Goal: Task Accomplishment & Management: Use online tool/utility

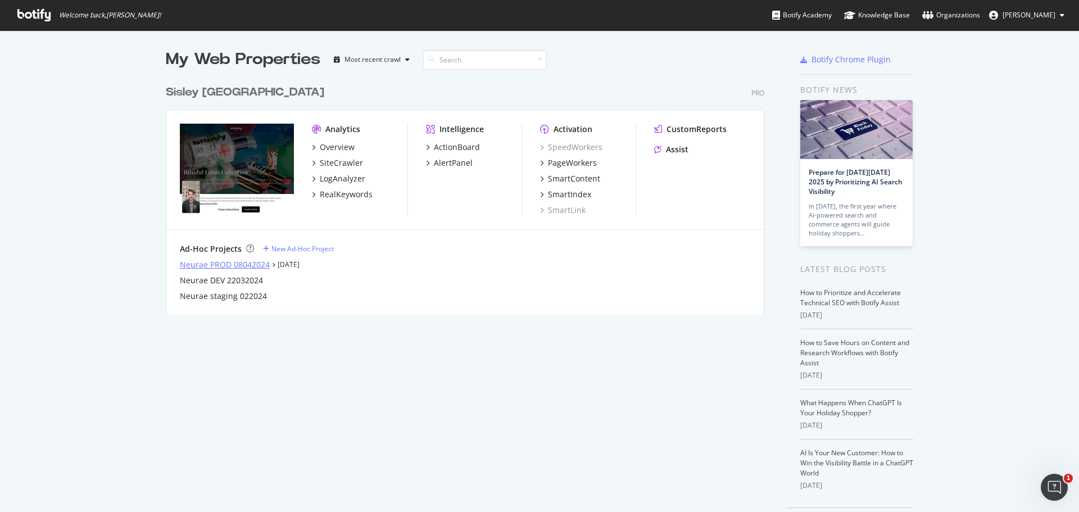
click at [226, 265] on div "Neurae PROD 08042024" at bounding box center [225, 264] width 90 height 11
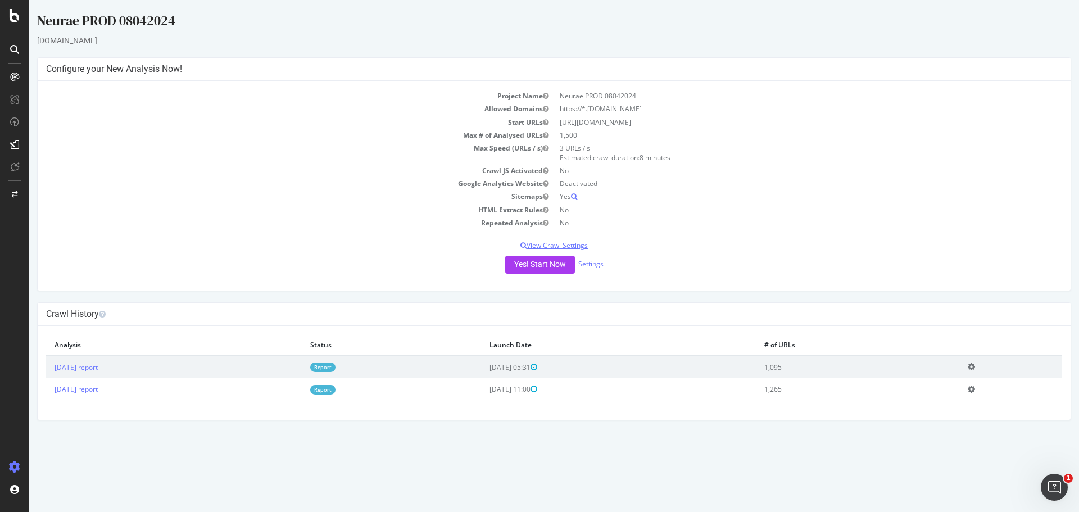
click at [558, 247] on p "View Crawl Settings" at bounding box center [554, 245] width 1016 height 10
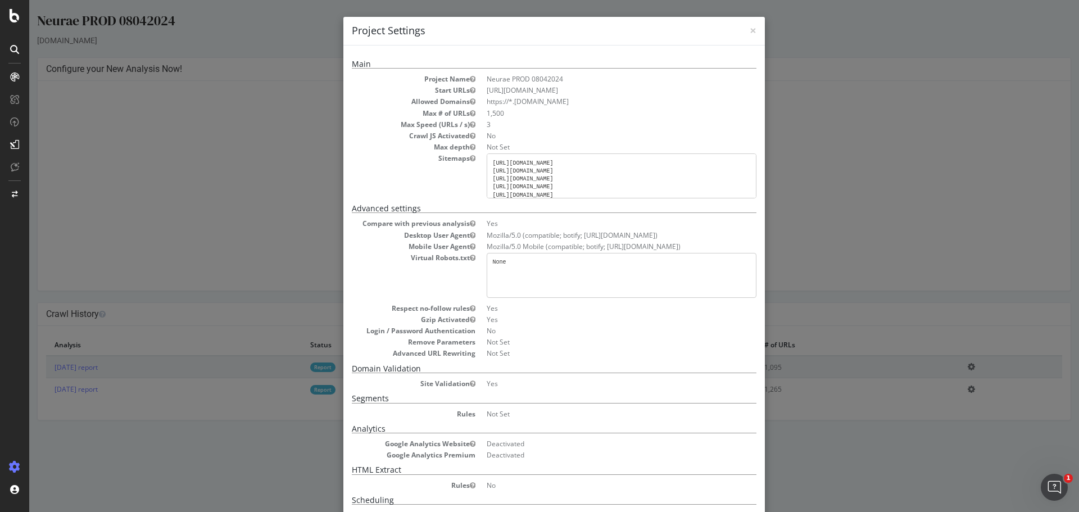
click at [555, 188] on pre "[URL][DOMAIN_NAME] [URL][DOMAIN_NAME] [URL][DOMAIN_NAME] [URL][DOMAIN_NAME] [UR…" at bounding box center [622, 175] width 270 height 45
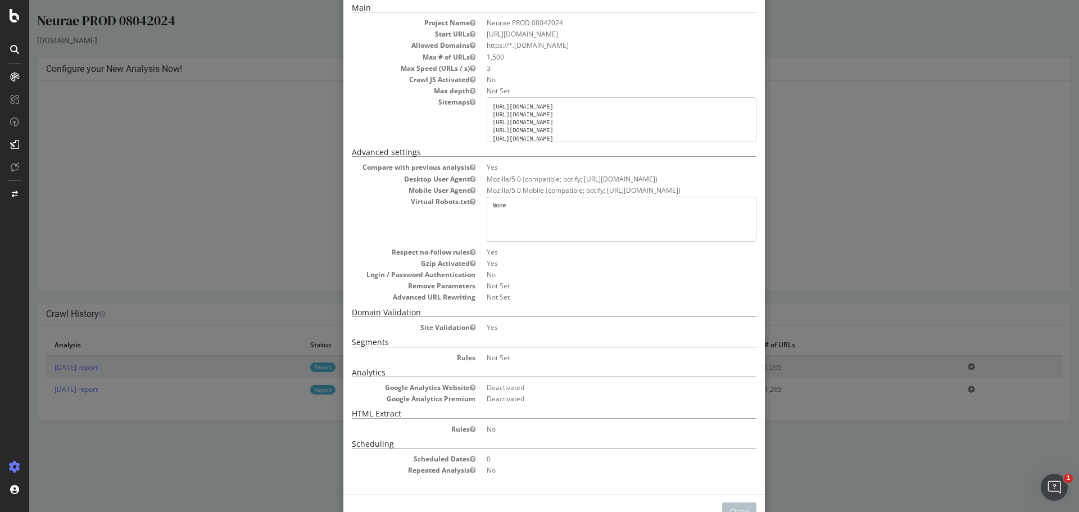
scroll to position [15, 0]
click at [638, 133] on pre "[URL][DOMAIN_NAME] [URL][DOMAIN_NAME] [URL][DOMAIN_NAME] [URL][DOMAIN_NAME] [UR…" at bounding box center [622, 119] width 270 height 45
click at [625, 133] on pre "[URL][DOMAIN_NAME] [URL][DOMAIN_NAME] [URL][DOMAIN_NAME] [URL][DOMAIN_NAME] [UR…" at bounding box center [622, 119] width 270 height 45
click at [628, 133] on pre "[URL][DOMAIN_NAME] [URL][DOMAIN_NAME] [URL][DOMAIN_NAME] [URL][DOMAIN_NAME] [UR…" at bounding box center [622, 119] width 270 height 45
click at [630, 133] on pre "[URL][DOMAIN_NAME] [URL][DOMAIN_NAME] [URL][DOMAIN_NAME] [URL][DOMAIN_NAME] [UR…" at bounding box center [622, 119] width 270 height 45
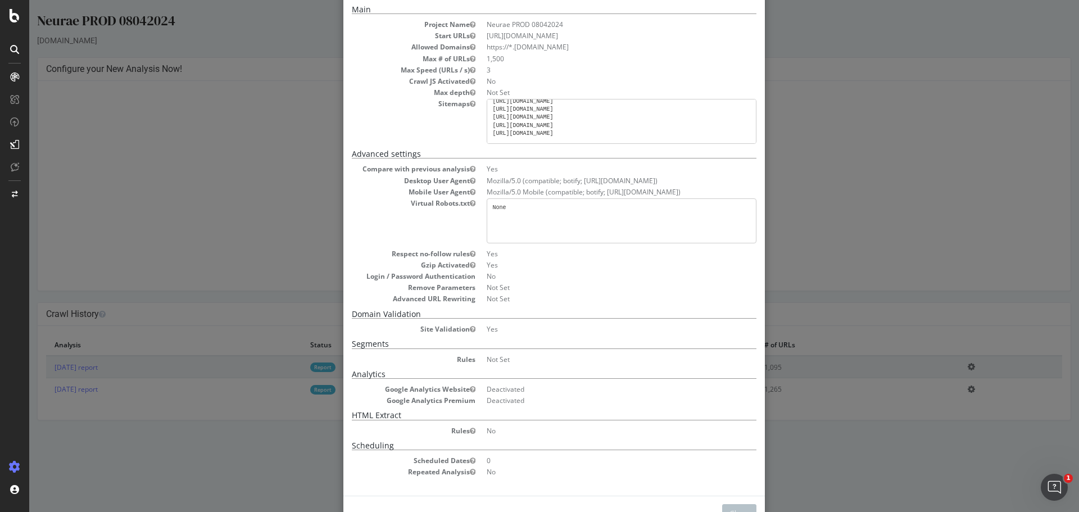
scroll to position [91, 0]
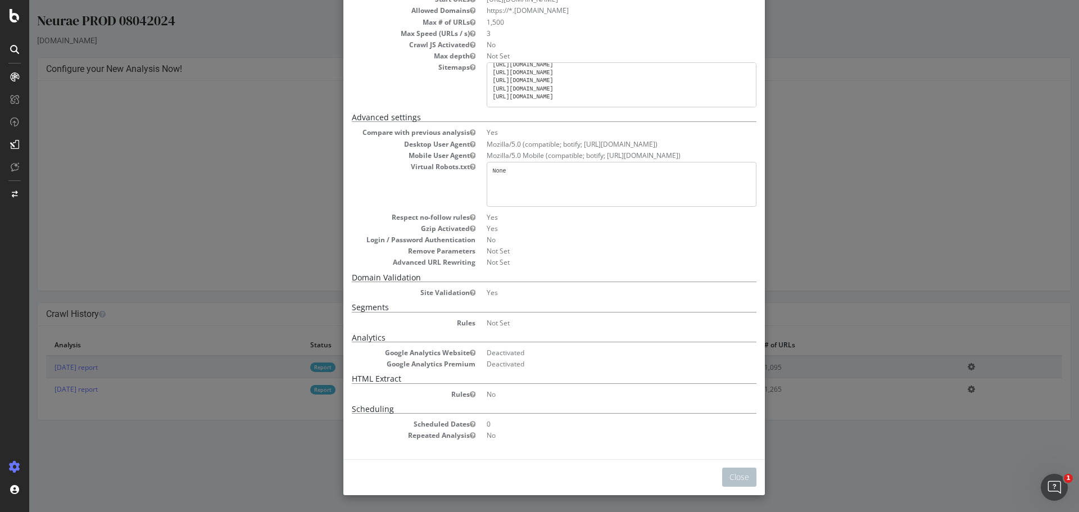
click at [231, 180] on div "× Close Project Settings Main Project Name Neurae PROD 08042024 Start URLs [URL…" at bounding box center [553, 256] width 1049 height 512
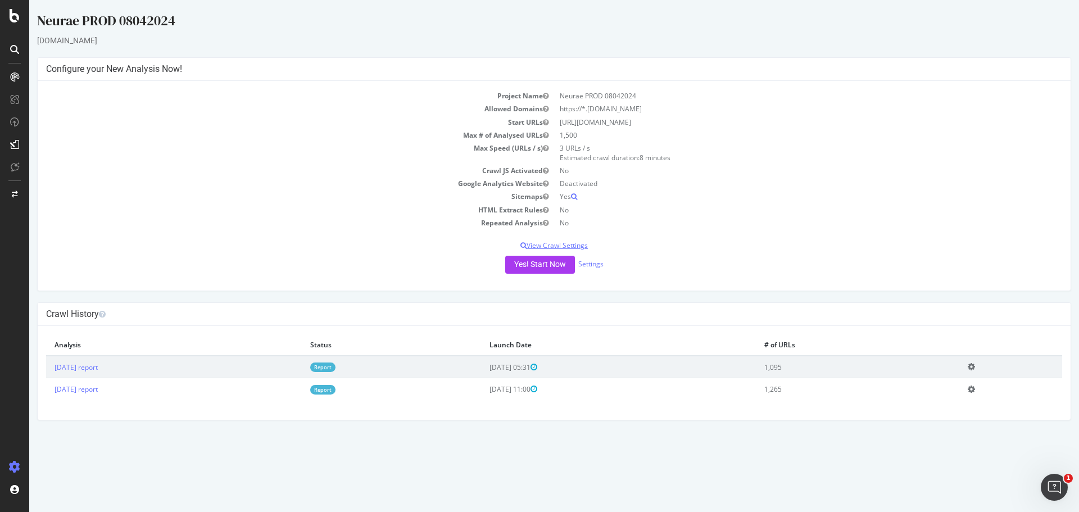
click at [572, 243] on p "View Crawl Settings" at bounding box center [554, 245] width 1016 height 10
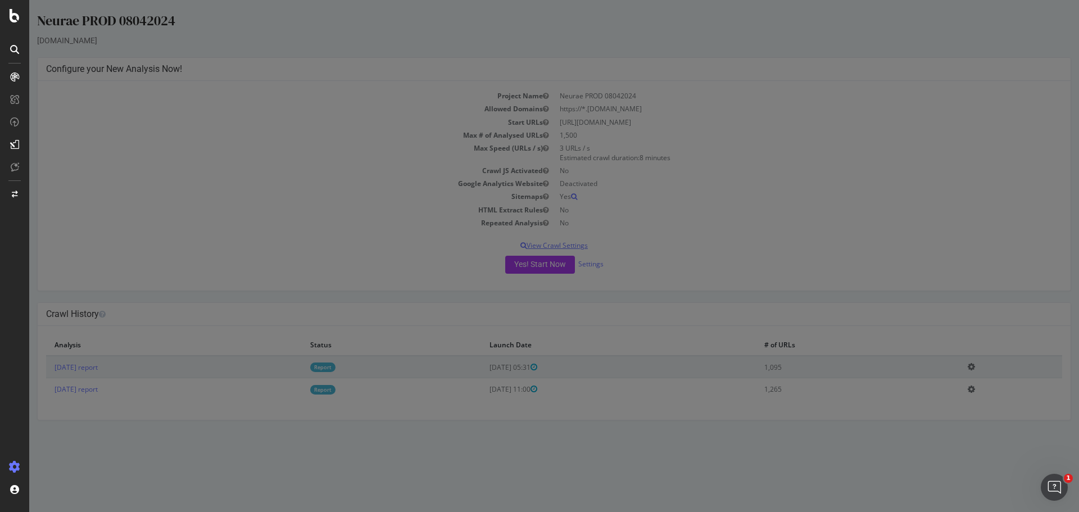
scroll to position [0, 0]
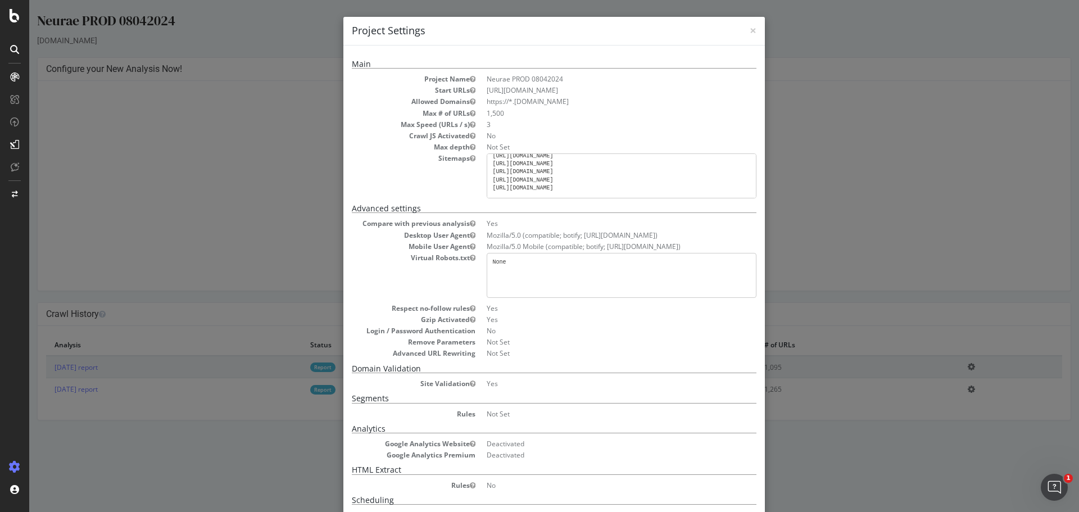
click at [544, 181] on pre "[URL][DOMAIN_NAME] [URL][DOMAIN_NAME] [URL][DOMAIN_NAME] [URL][DOMAIN_NAME] [UR…" at bounding box center [622, 175] width 270 height 45
click at [535, 166] on pre "[URL][DOMAIN_NAME] [URL][DOMAIN_NAME] [URL][DOMAIN_NAME] [URL][DOMAIN_NAME] [UR…" at bounding box center [622, 175] width 270 height 45
click at [555, 175] on pre "[URL][DOMAIN_NAME] [URL][DOMAIN_NAME] [URL][DOMAIN_NAME] [URL][DOMAIN_NAME] [UR…" at bounding box center [622, 175] width 270 height 45
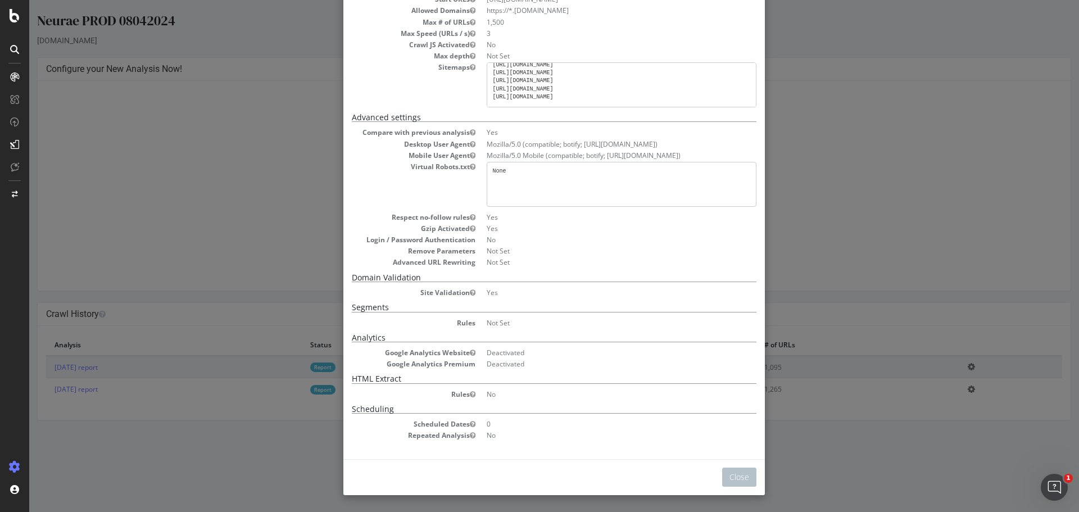
click at [894, 279] on div "× Close Project Settings Main Project Name Neurae PROD 08042024 Start URLs [URL…" at bounding box center [553, 256] width 1049 height 512
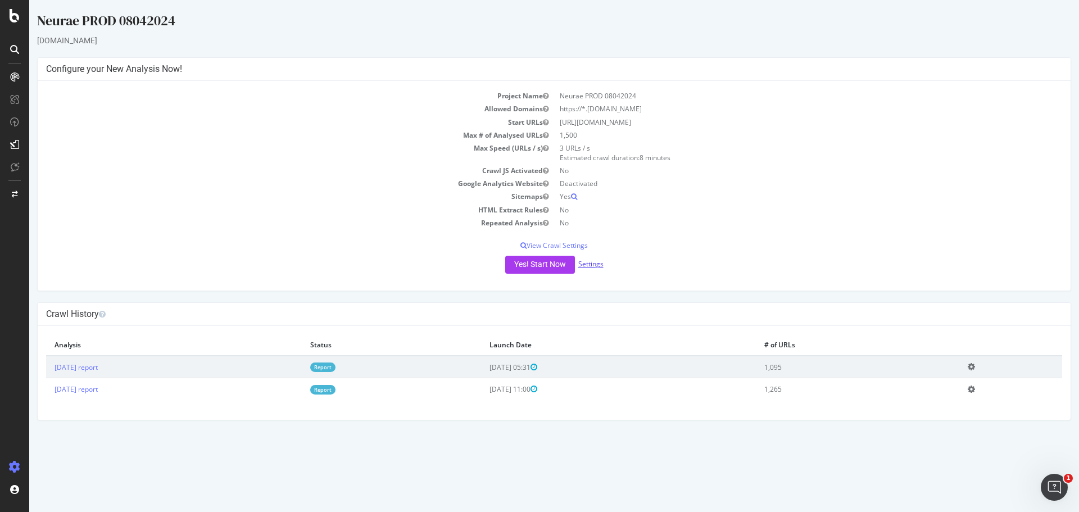
click at [590, 266] on link "Settings" at bounding box center [590, 264] width 25 height 10
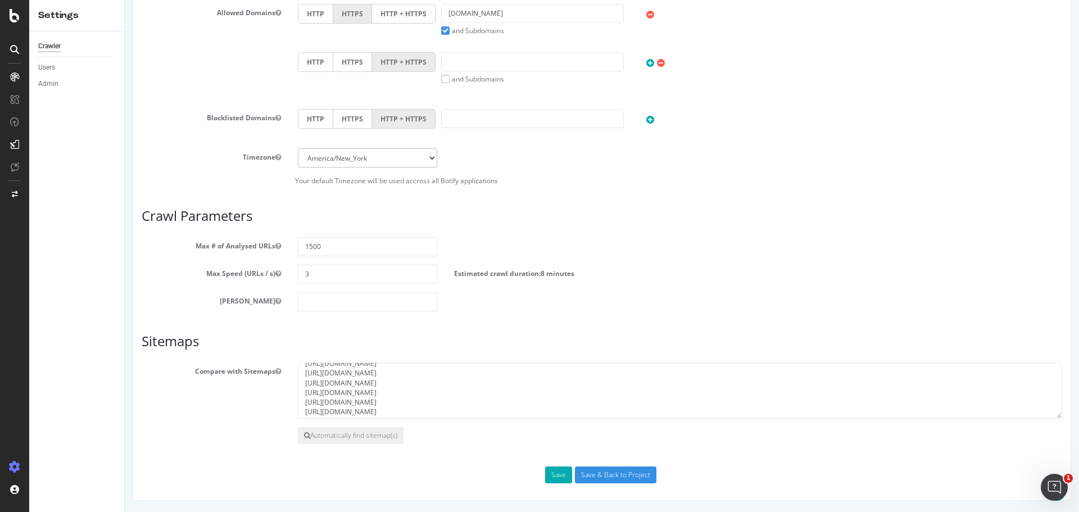
scroll to position [10, 0]
click at [474, 413] on textarea "[URL][DOMAIN_NAME] [URL][DOMAIN_NAME] [URL][DOMAIN_NAME] [URL][DOMAIN_NAME] [UR…" at bounding box center [680, 390] width 764 height 56
paste textarea "[URL][DOMAIN_NAME]"
click at [398, 406] on textarea "[URL][DOMAIN_NAME] [URL][DOMAIN_NAME] [URL][DOMAIN_NAME] [URL][DOMAIN_NAME] [UR…" at bounding box center [680, 390] width 764 height 56
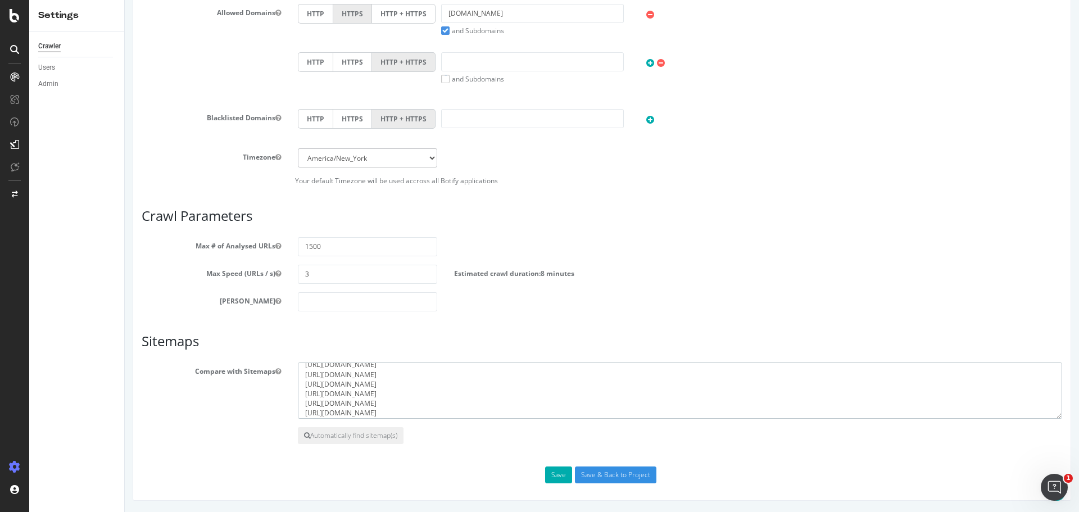
click at [403, 395] on textarea "[URL][DOMAIN_NAME] [URL][DOMAIN_NAME] [URL][DOMAIN_NAME] [URL][DOMAIN_NAME] [UR…" at bounding box center [680, 390] width 764 height 56
click at [397, 382] on textarea "[URL][DOMAIN_NAME] [URL][DOMAIN_NAME] [URL][DOMAIN_NAME] [URL][DOMAIN_NAME] [UR…" at bounding box center [680, 390] width 764 height 56
click at [469, 406] on textarea "[URL][DOMAIN_NAME] [URL][DOMAIN_NAME] [URL][DOMAIN_NAME] [URL][DOMAIN_NAME] [UR…" at bounding box center [680, 390] width 764 height 56
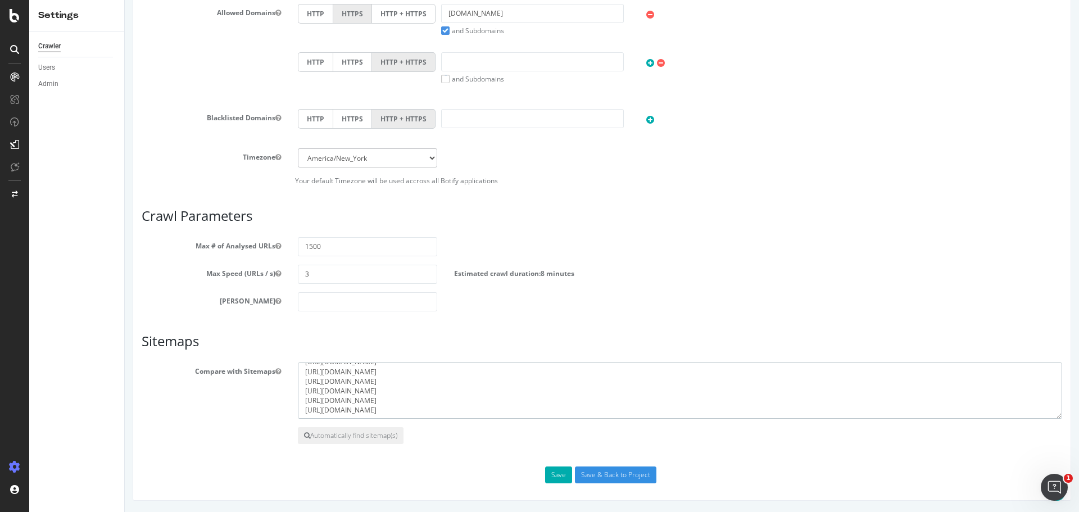
paste textarea "[URL][DOMAIN_NAME]"
type textarea "[URL][DOMAIN_NAME] [URL][DOMAIN_NAME] [URL][DOMAIN_NAME] [URL][DOMAIN_NAME] [UR…"
click at [553, 476] on button "Save" at bounding box center [558, 474] width 27 height 17
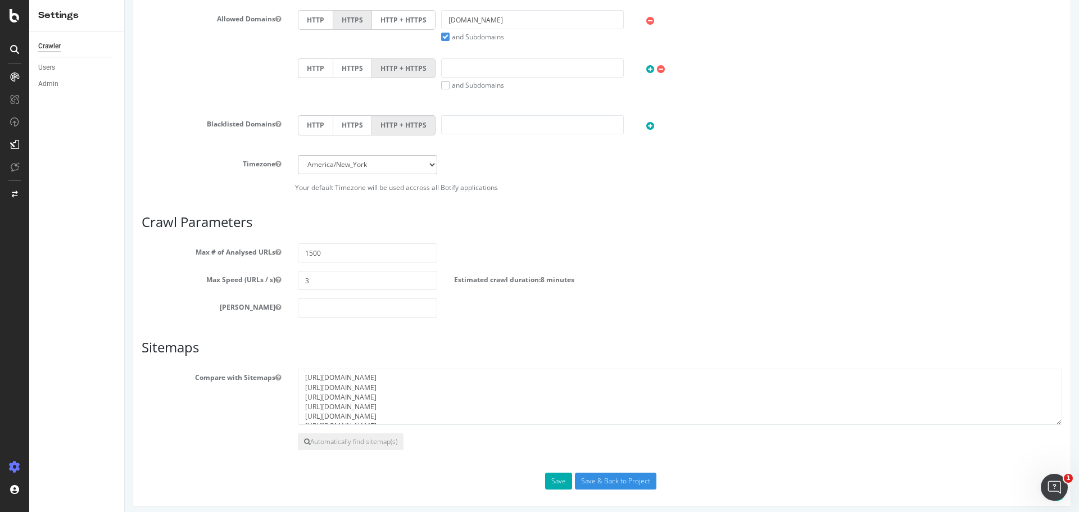
scroll to position [476, 0]
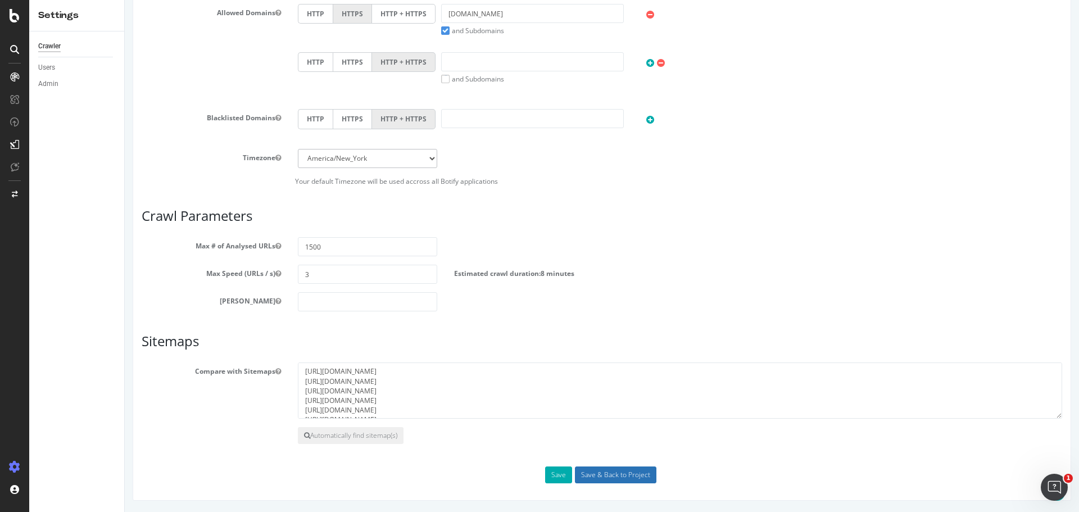
click at [610, 480] on input "Save & Back to Project" at bounding box center [615, 474] width 81 height 17
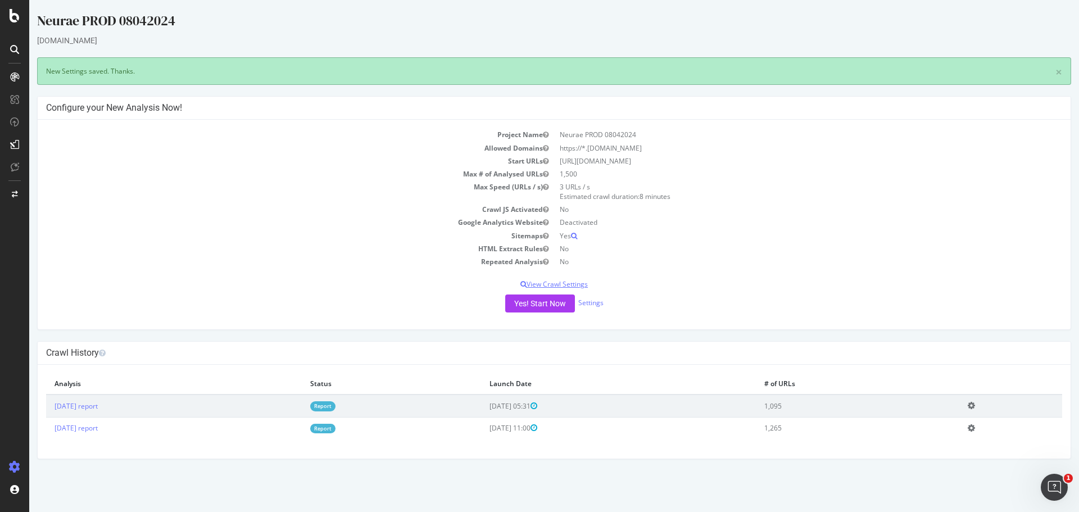
click at [583, 288] on p "View Crawl Settings" at bounding box center [554, 284] width 1016 height 10
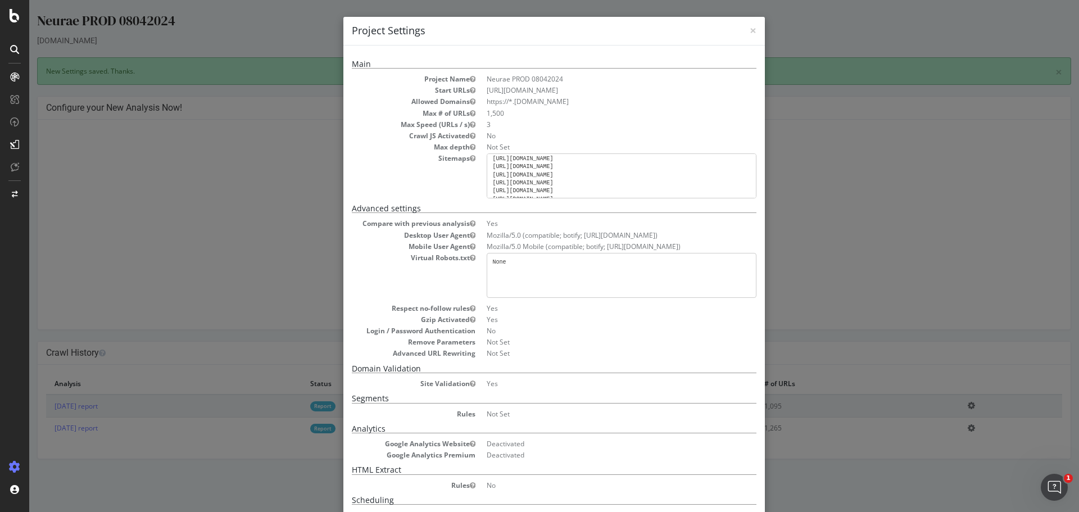
scroll to position [31, 0]
click at [751, 31] on span "×" at bounding box center [752, 30] width 7 height 16
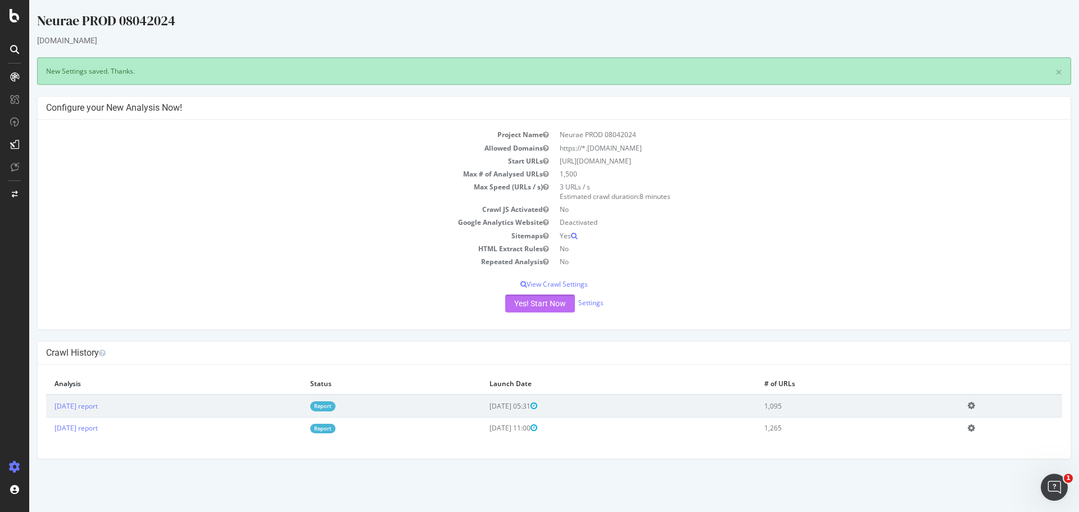
click at [535, 310] on button "Yes! Start Now" at bounding box center [540, 303] width 70 height 18
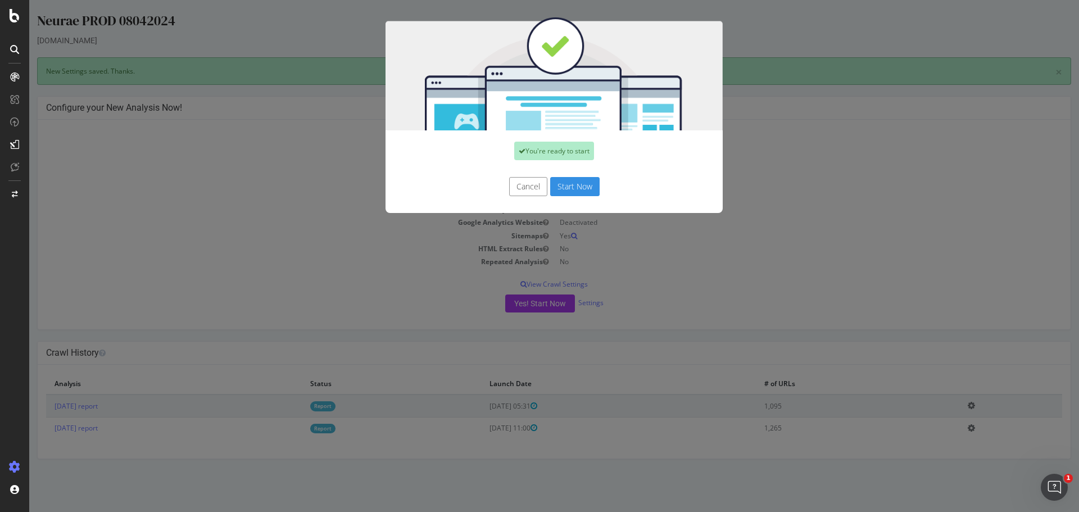
click at [563, 188] on button "Start Now" at bounding box center [574, 186] width 49 height 19
